Goal: Transaction & Acquisition: Purchase product/service

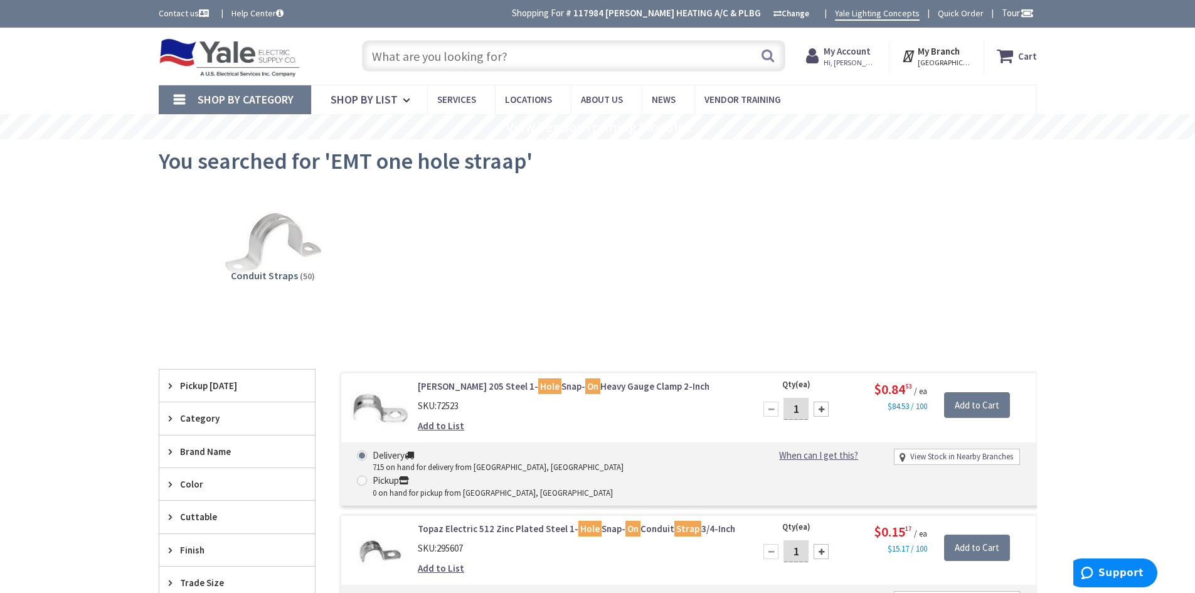
paste input "NSI ISR-1/0 #1/0-14 AWG Insulated 2-Wire In-Line Splice"
type input "NSI ISR-1/0 #1/0-14 AWG Insulated 2-Wire In-Line Splice"
click at [771, 54] on button "Search" at bounding box center [768, 55] width 16 height 28
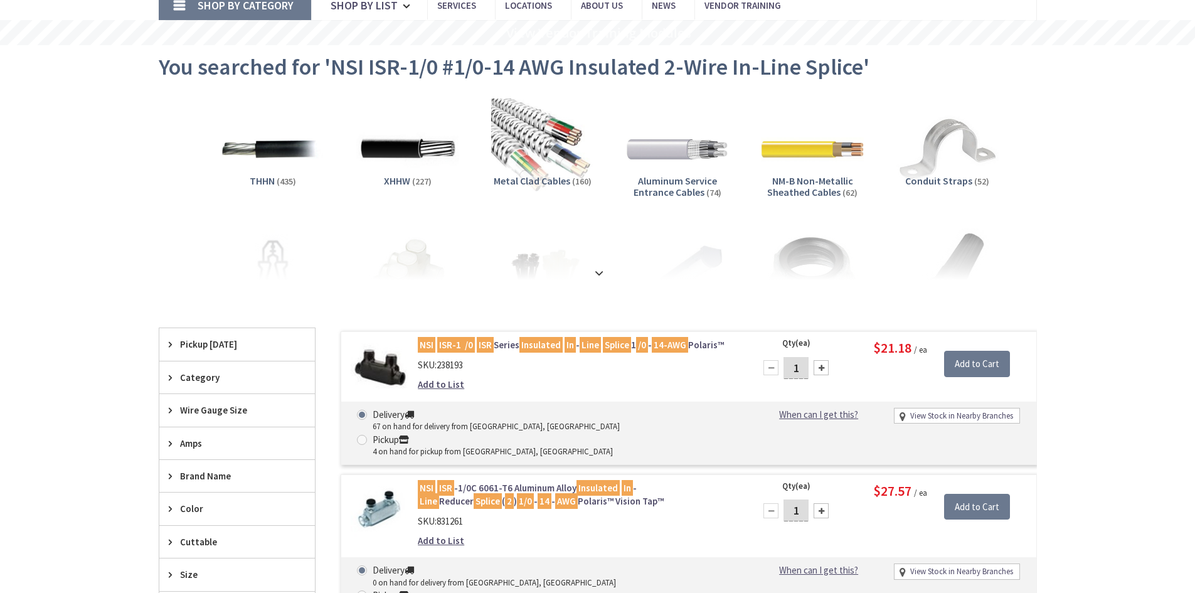
scroll to position [126, 0]
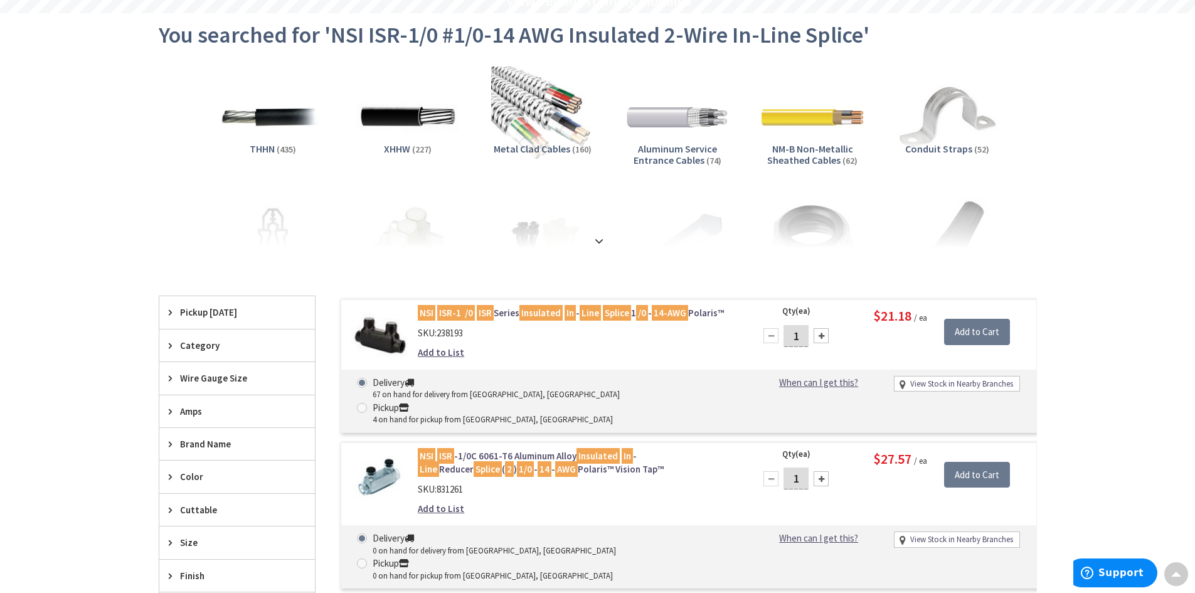
type input "[GEOGRAPHIC_DATA], [STREET_ADDRESS]"
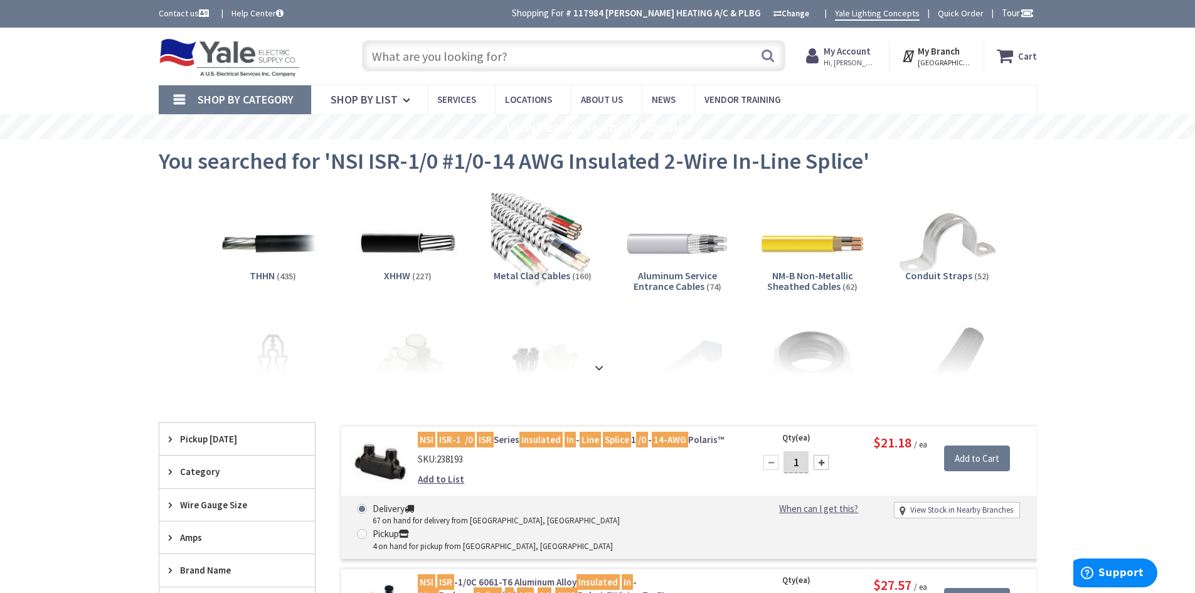
click at [419, 43] on input "text" at bounding box center [574, 55] width 424 height 31
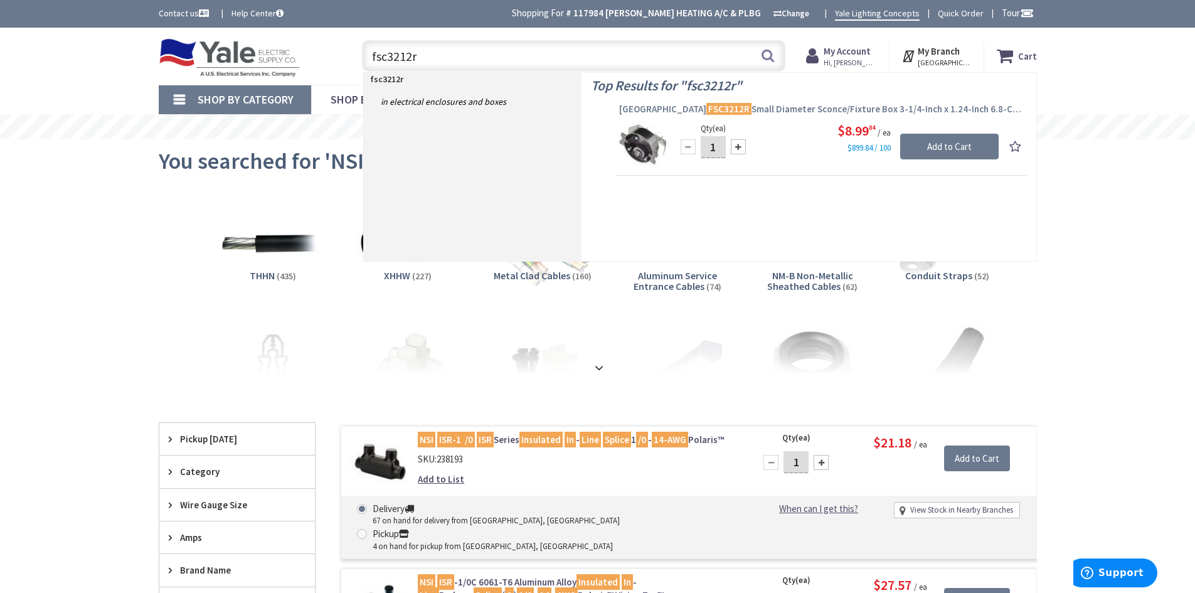
type input "fsc3212r"
click at [683, 116] on link "Arlington FSC3212R Small Diameter Sconce/Fixture Box 3-1/4-Inch x 1.24-Inch 6.8…" at bounding box center [821, 110] width 405 height 15
